Goal: Task Accomplishment & Management: Manage account settings

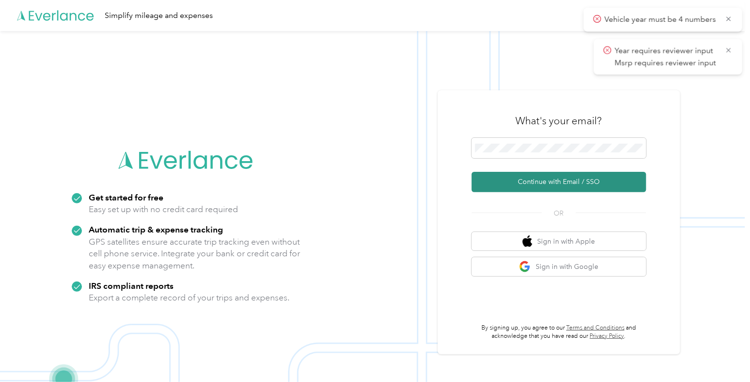
click at [551, 180] on button "Continue with Email / SSO" at bounding box center [559, 182] width 175 height 20
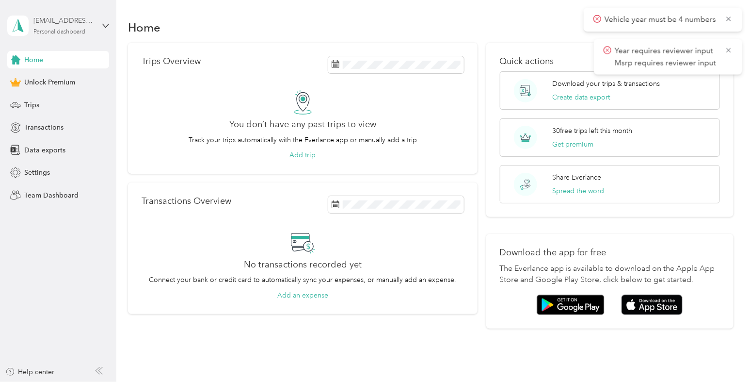
click at [59, 16] on div "[EMAIL_ADDRESS][DOMAIN_NAME]" at bounding box center [63, 21] width 61 height 10
click at [52, 81] on div "Log out" at bounding box center [109, 74] width 191 height 17
